Goal: Complete application form

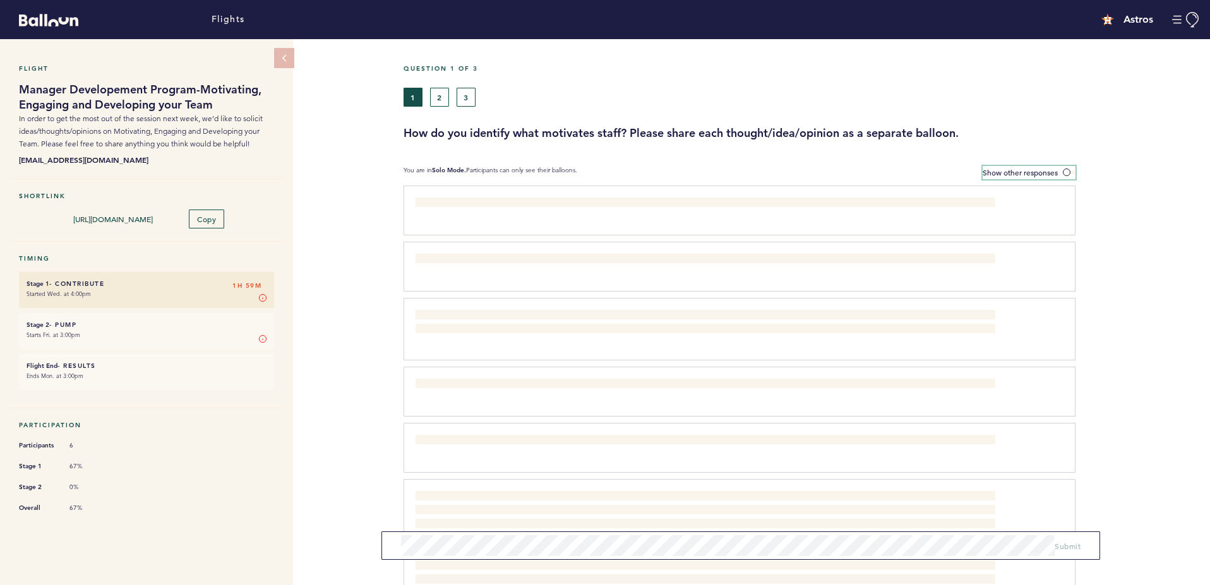
click at [1070, 172] on span at bounding box center [1069, 172] width 13 height 4
click at [0, 0] on input "Show other responses" at bounding box center [0, 0] width 0 height 0
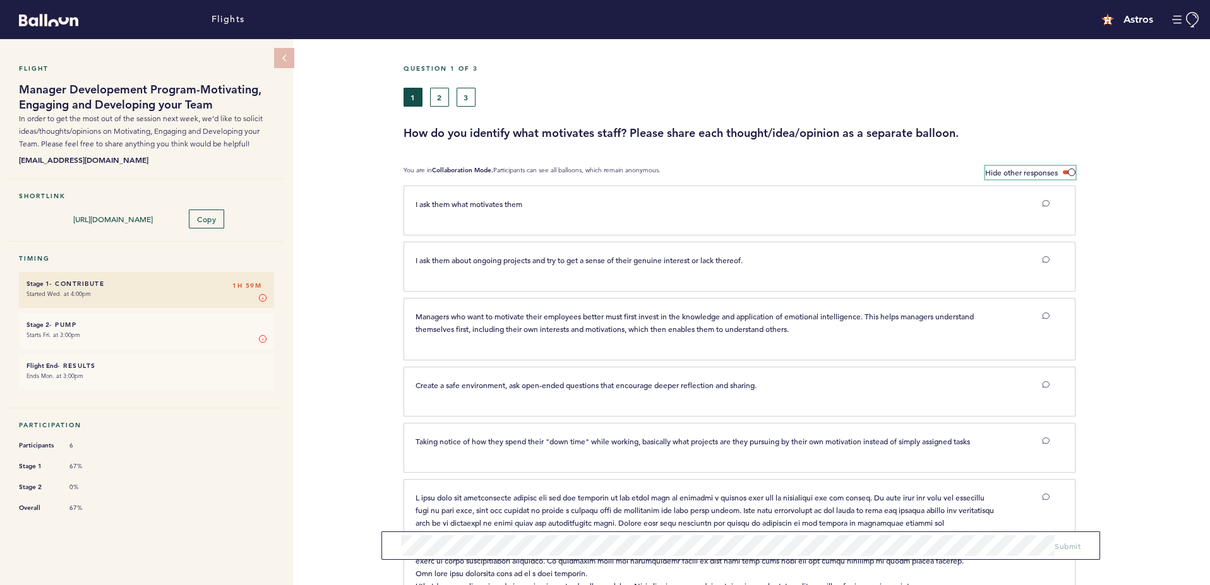
click at [1071, 171] on span at bounding box center [1069, 172] width 13 height 4
click at [0, 0] on input "Hide other responses" at bounding box center [0, 0] width 0 height 0
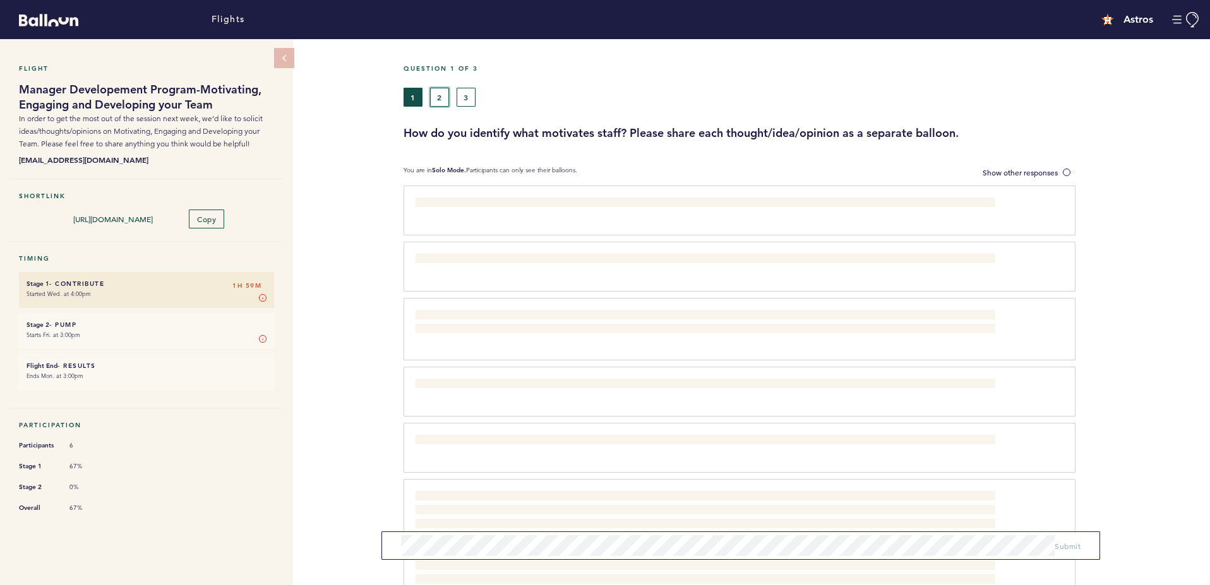
click at [443, 95] on button "2" at bounding box center [439, 97] width 19 height 19
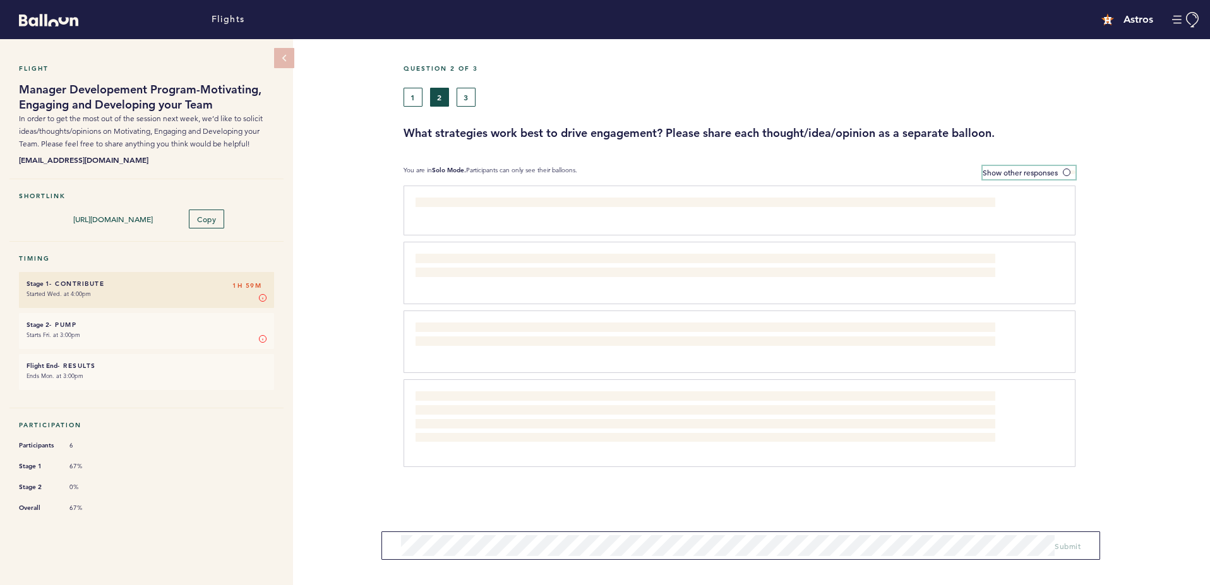
click at [1067, 173] on span at bounding box center [1069, 172] width 13 height 4
click at [0, 0] on input "Show other responses" at bounding box center [0, 0] width 0 height 0
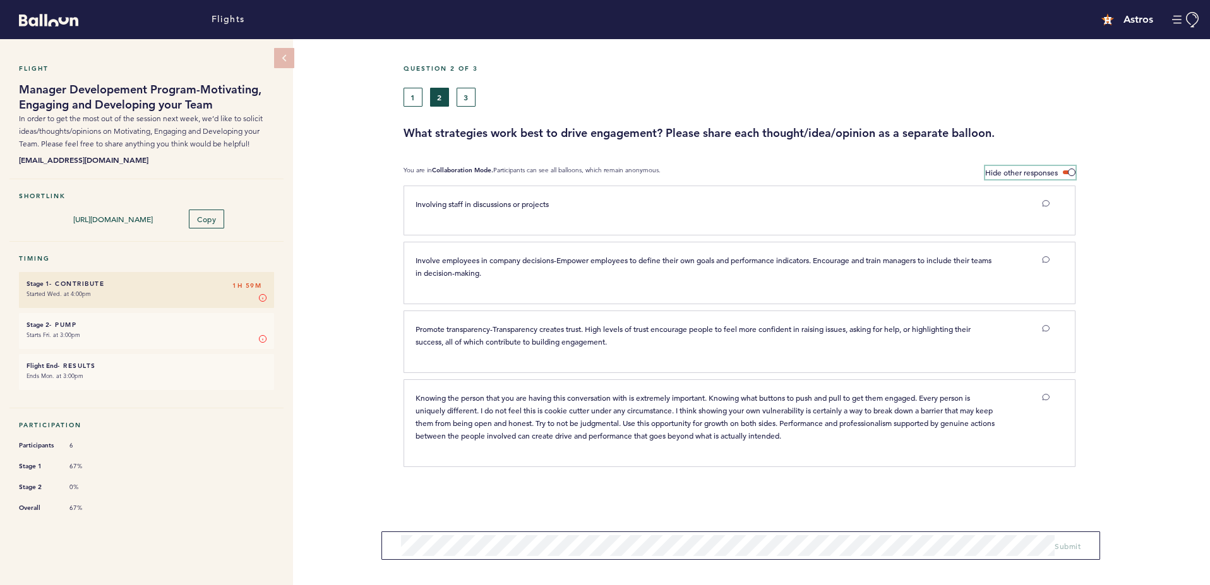
click at [1065, 168] on label "Hide other responses" at bounding box center [1030, 172] width 90 height 13
click at [0, 0] on input "Hide other responses" at bounding box center [0, 0] width 0 height 0
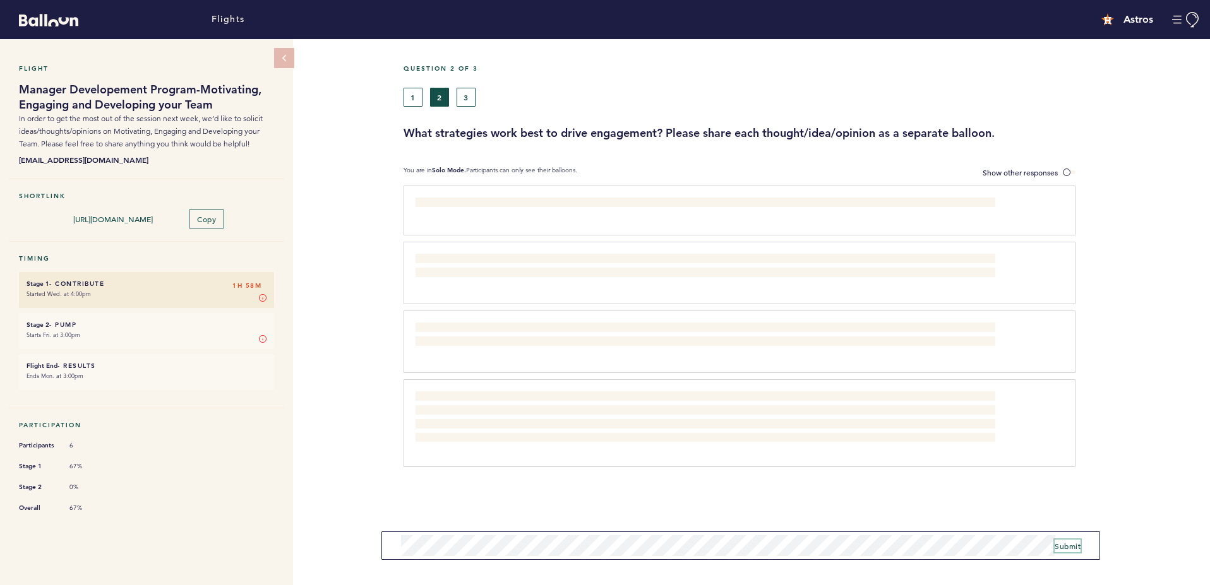
click at [1055, 546] on span "Submit" at bounding box center [1068, 546] width 26 height 10
click at [467, 103] on button "3" at bounding box center [466, 97] width 19 height 19
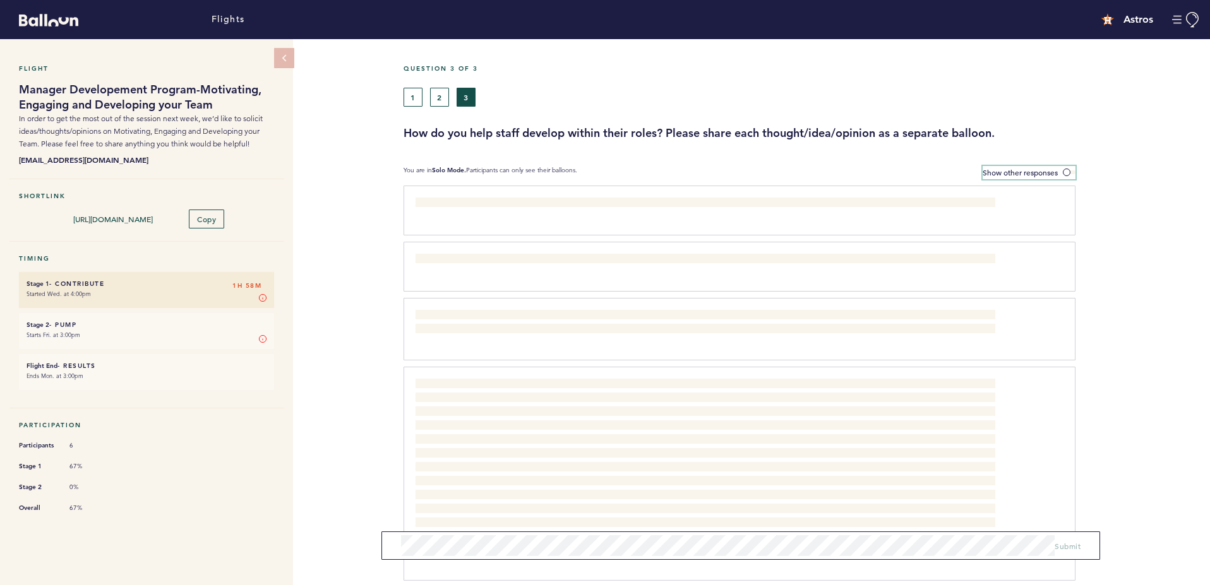
click at [1069, 172] on span at bounding box center [1069, 172] width 13 height 4
click at [0, 0] on input "Show other responses" at bounding box center [0, 0] width 0 height 0
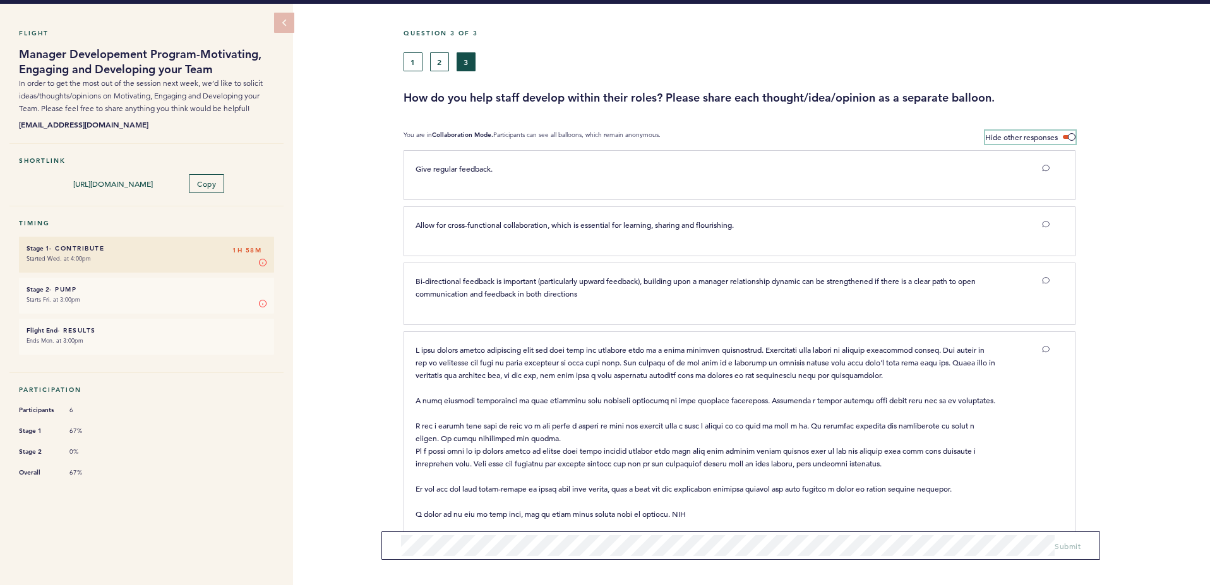
scroll to position [64, 0]
